Goal: Task Accomplishment & Management: Manage account settings

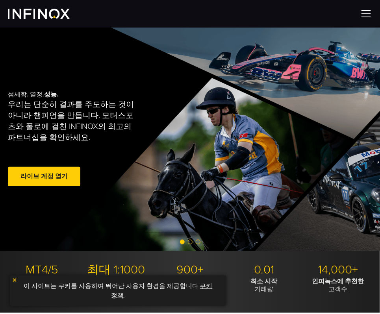
click at [47, 175] on link "라이브 계정 열기" at bounding box center [44, 176] width 72 height 19
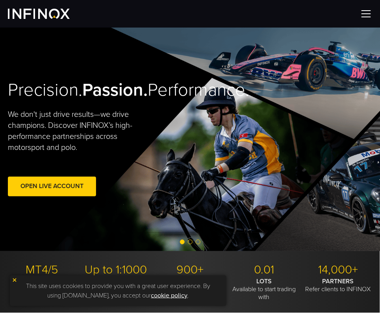
click at [366, 15] on img at bounding box center [366, 14] width 12 height 12
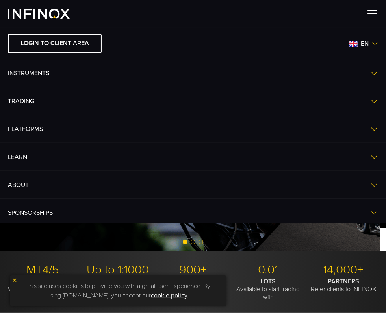
click at [158, 18] on div at bounding box center [193, 14] width 386 height 28
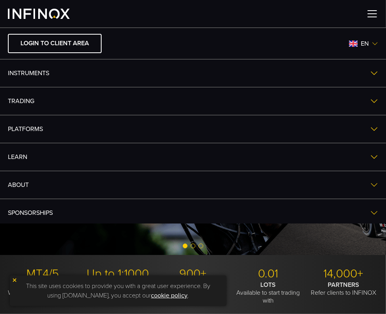
click at [47, 14] on img at bounding box center [39, 14] width 62 height 10
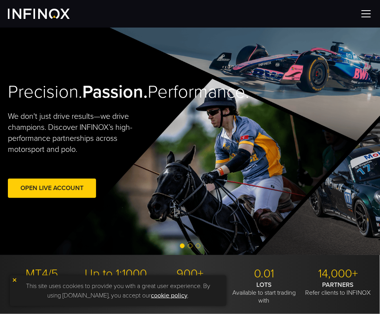
click at [364, 17] on img at bounding box center [366, 14] width 12 height 12
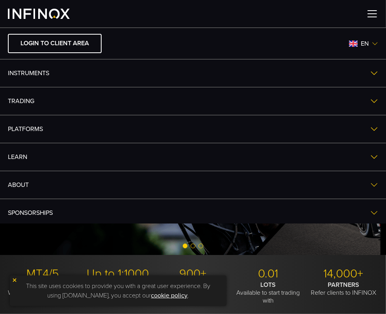
click at [20, 11] on img at bounding box center [39, 14] width 62 height 10
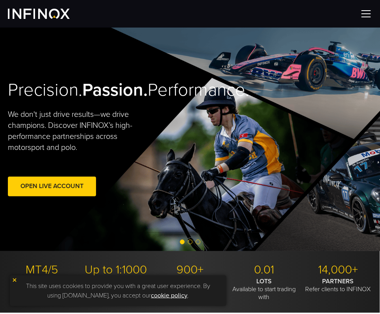
click at [26, 11] on img at bounding box center [39, 14] width 62 height 10
click at [24, 10] on img at bounding box center [39, 14] width 62 height 10
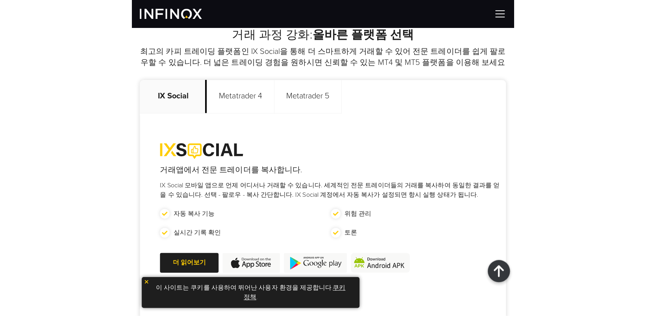
scroll to position [118, 0]
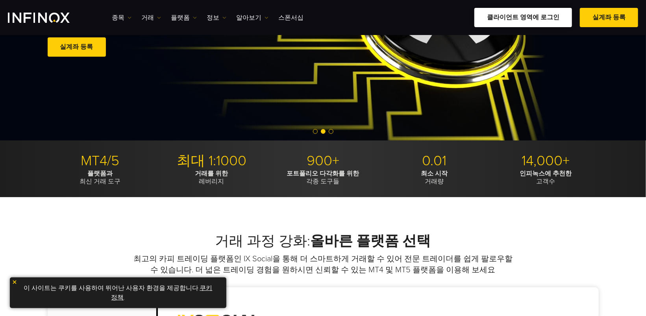
click at [379, 15] on link "클라이언트 영역에 로그인" at bounding box center [523, 17] width 98 height 19
